Goal: Submit feedback/report problem: Submit feedback/report problem

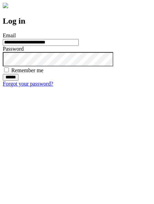
type input "**********"
click at [19, 81] on input "******" at bounding box center [11, 77] width 16 height 7
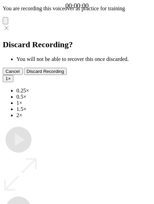
type input "**********"
